Goal: Information Seeking & Learning: Learn about a topic

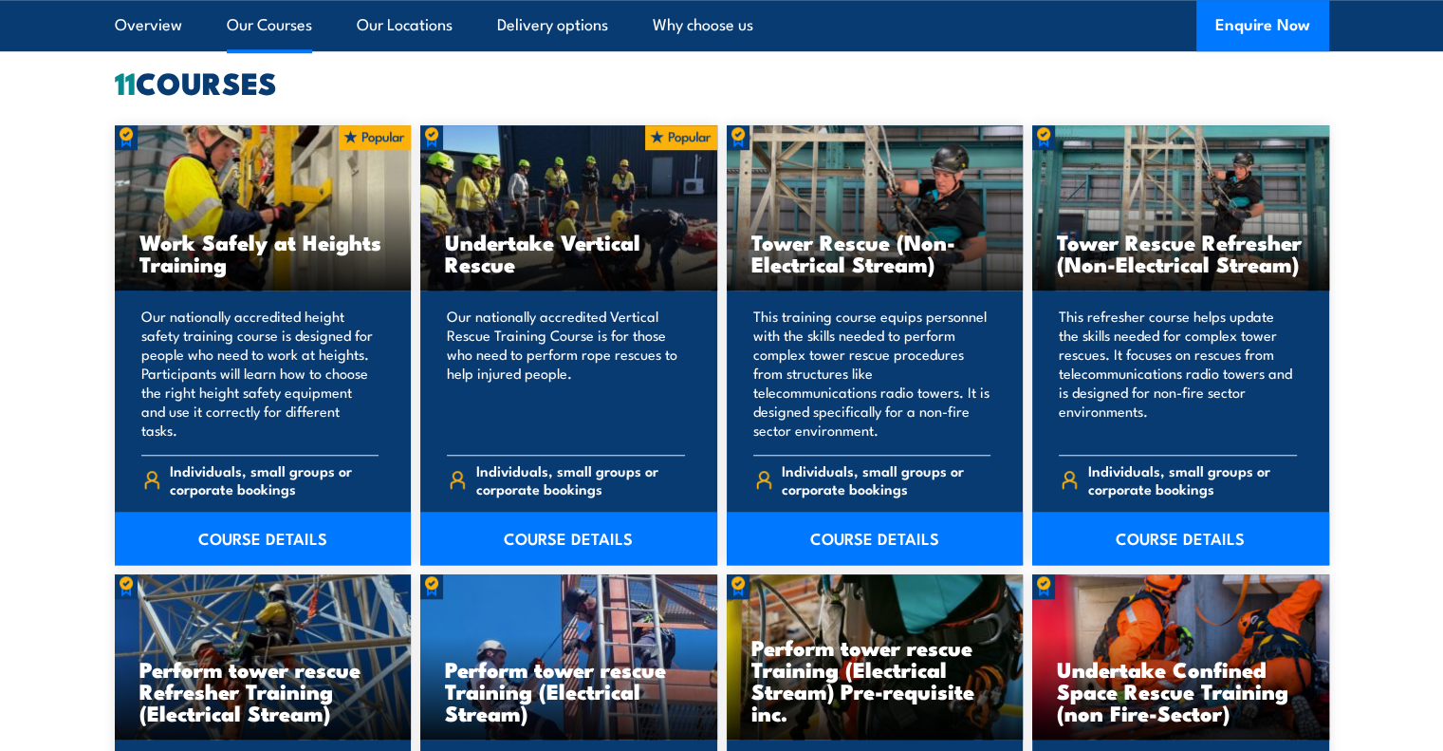
drag, startPoint x: 1446, startPoint y: 42, endPoint x: 1457, endPoint y: 219, distance: 177.8
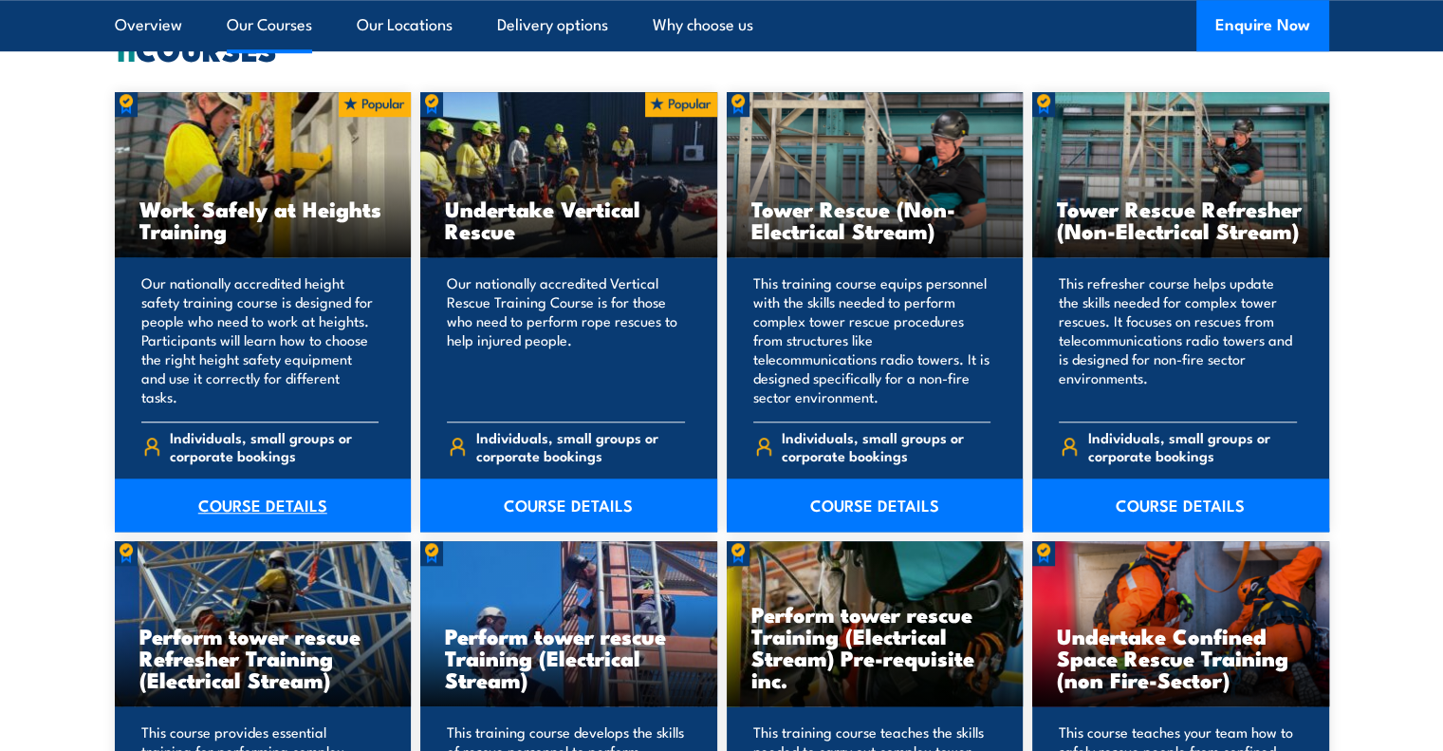
click at [288, 493] on link "COURSE DETAILS" at bounding box center [263, 504] width 297 height 53
click at [615, 491] on link "COURSE DETAILS" at bounding box center [568, 504] width 297 height 53
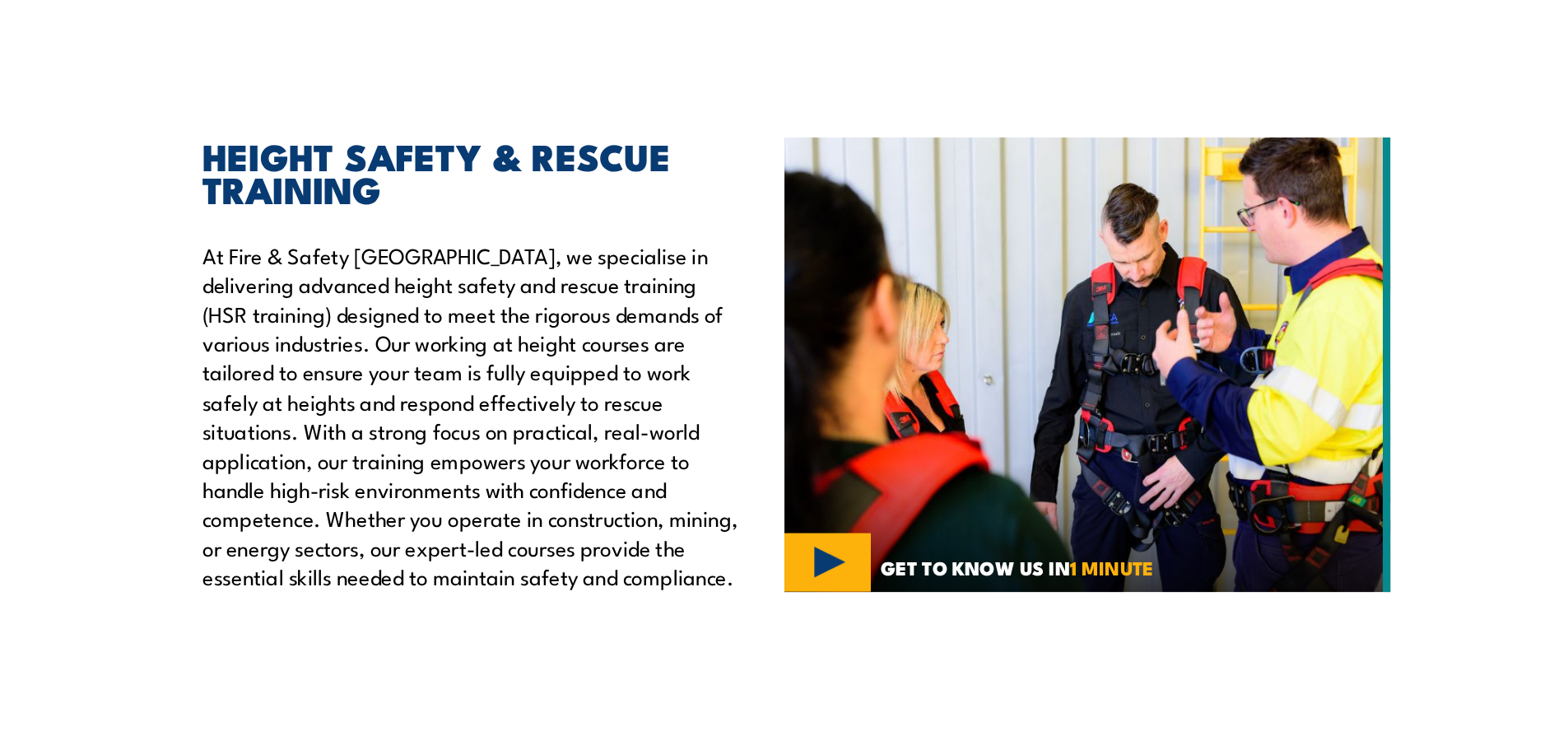
scroll to position [447, 0]
